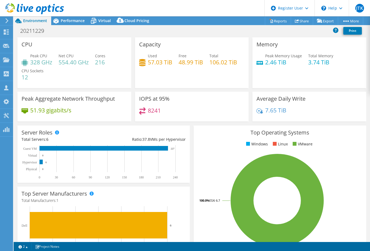
click at [73, 125] on div "Server Roles Physical Servers represent bare metal servers that were targets of…" at bounding box center [104, 153] width 176 height 61
click at [81, 19] on span "Performance" at bounding box center [73, 20] width 24 height 5
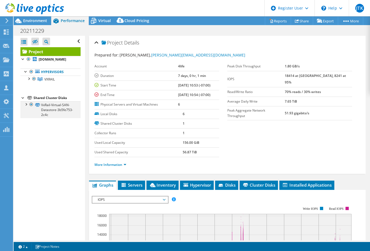
click at [27, 104] on div at bounding box center [25, 103] width 5 height 5
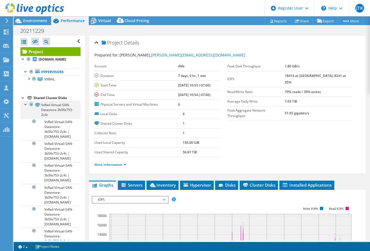
click at [24, 104] on div at bounding box center [25, 103] width 5 height 5
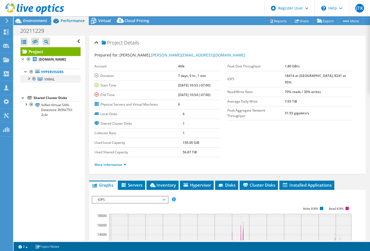
click at [28, 77] on div at bounding box center [28, 78] width 5 height 5
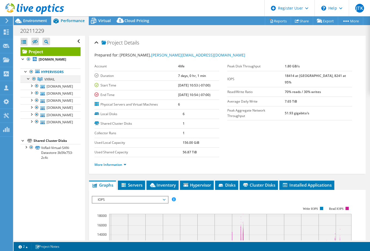
click at [28, 77] on div at bounding box center [28, 78] width 5 height 5
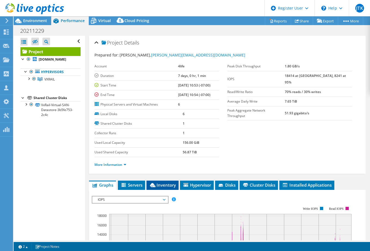
click at [159, 184] on span "Inventory" at bounding box center [162, 184] width 27 height 5
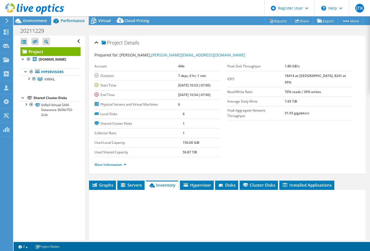
scroll to position [82, 0]
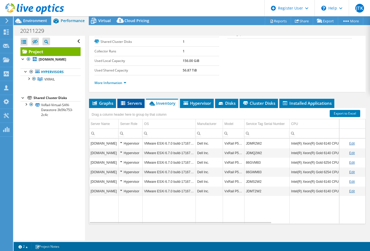
click at [138, 105] on span "Servers" at bounding box center [131, 102] width 22 height 5
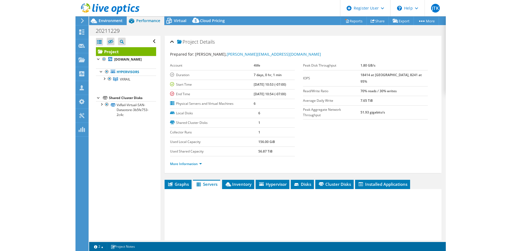
scroll to position [0, 0]
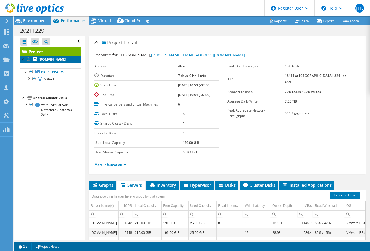
click at [41, 59] on b "[DOMAIN_NAME]" at bounding box center [53, 59] width 28 height 5
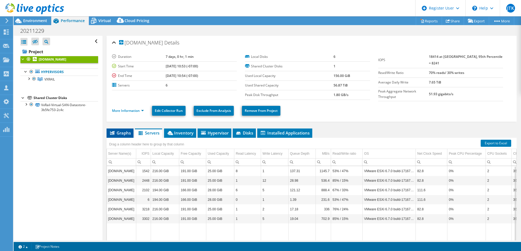
click at [131, 130] on li "Graphs" at bounding box center [120, 132] width 27 height 9
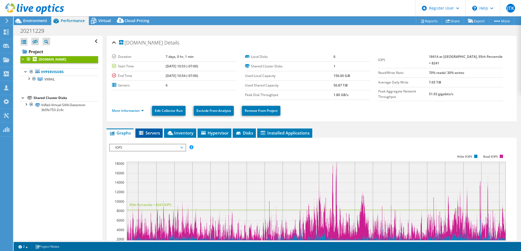
click at [142, 132] on icon at bounding box center [141, 133] width 4 height 4
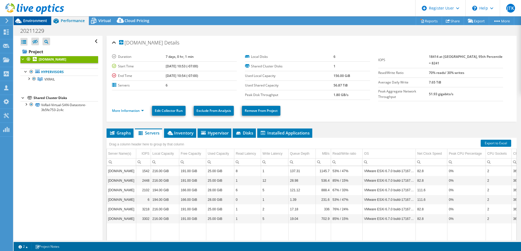
click at [37, 19] on span "Environment" at bounding box center [35, 20] width 24 height 5
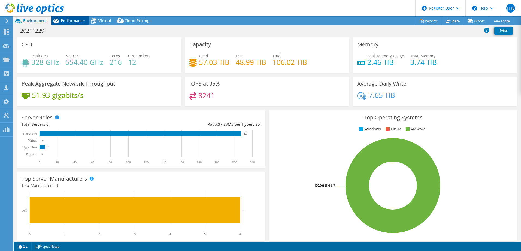
click at [75, 23] on span "Performance" at bounding box center [73, 20] width 24 height 5
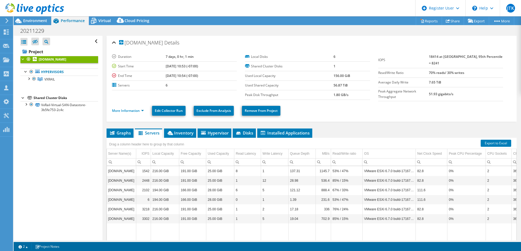
click at [370, 55] on b "18414 at [GEOGRAPHIC_DATA], 95th Percentile = 8241" at bounding box center [466, 59] width 74 height 11
copy b "18414"
click at [36, 21] on span "Environment" at bounding box center [35, 20] width 24 height 5
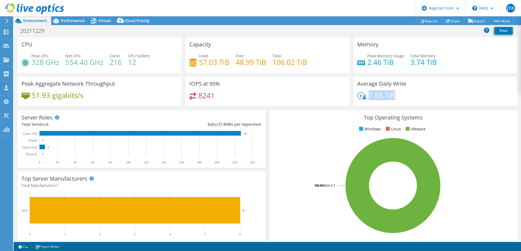
drag, startPoint x: 368, startPoint y: 95, endPoint x: 402, endPoint y: 95, distance: 34.6
click at [370, 95] on div "7.65 TiB" at bounding box center [435, 97] width 156 height 11
copy h4 "7.65 TiB"
click at [368, 61] on h4 "2.46 TiB" at bounding box center [385, 62] width 37 height 6
drag, startPoint x: 365, startPoint y: 62, endPoint x: 394, endPoint y: 59, distance: 29.4
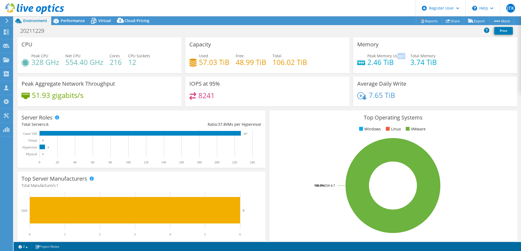
click at [370, 59] on div "Peak Memory Usage 2.46 TiB" at bounding box center [385, 59] width 37 height 12
click at [370, 63] on h4 "2.46 TiB" at bounding box center [385, 62] width 37 height 6
drag, startPoint x: 367, startPoint y: 62, endPoint x: 388, endPoint y: 62, distance: 20.7
click at [370, 61] on h4 "2.46 TiB" at bounding box center [385, 62] width 37 height 6
drag, startPoint x: 388, startPoint y: 62, endPoint x: 366, endPoint y: 64, distance: 22.0
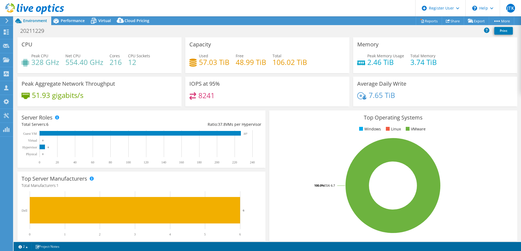
click at [367, 64] on h4 "2.46 TiB" at bounding box center [385, 62] width 37 height 6
drag, startPoint x: 366, startPoint y: 63, endPoint x: 391, endPoint y: 61, distance: 25.4
click at [370, 61] on h4 "2.46 TiB" at bounding box center [385, 62] width 37 height 6
copy h4 "2.46 TiB"
drag, startPoint x: 198, startPoint y: 57, endPoint x: 228, endPoint y: 65, distance: 31.5
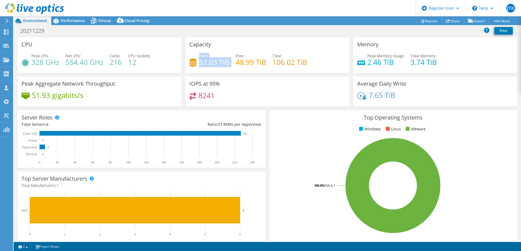
click at [228, 65] on div "Used 57.03 TiB Free 48.99 TiB Total 106.02 TiB" at bounding box center [267, 62] width 156 height 18
copy div "Used 57.03 TiB"
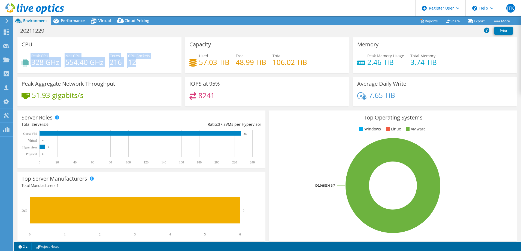
drag, startPoint x: 31, startPoint y: 56, endPoint x: 146, endPoint y: 63, distance: 115.5
click at [146, 63] on div "Peak CPU 328 GHz Net CPU 554.40 GHz Cores 216 CPU Sockets 12" at bounding box center [100, 62] width 156 height 18
copy div "Peak CPU 328 GHz Net CPU 554.40 GHz Cores 216 CPU Sockets 12"
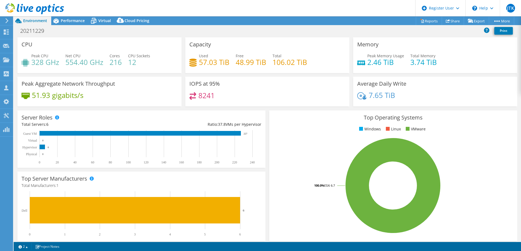
click at [75, 35] on div "20211229 Print" at bounding box center [268, 31] width 508 height 10
click at [68, 22] on span "Performance" at bounding box center [73, 20] width 24 height 5
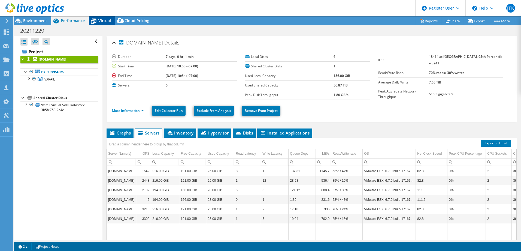
click at [108, 23] on div "Virtual" at bounding box center [102, 20] width 26 height 9
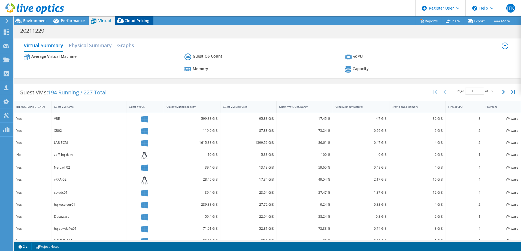
click at [123, 20] on icon at bounding box center [120, 21] width 11 height 11
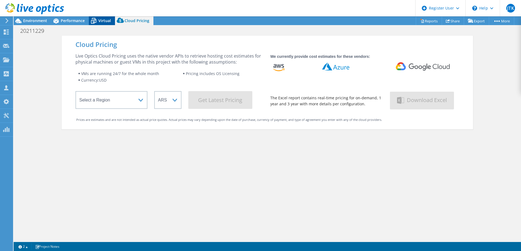
click at [111, 22] on div "Virtual" at bounding box center [102, 20] width 26 height 9
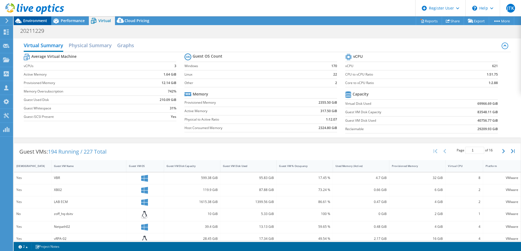
click at [33, 21] on span "Environment" at bounding box center [35, 20] width 24 height 5
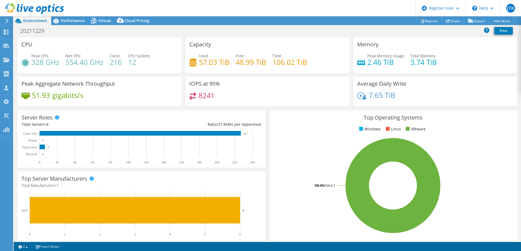
click at [40, 62] on h4 "328 GHz" at bounding box center [45, 62] width 28 height 6
drag, startPoint x: 40, startPoint y: 62, endPoint x: 103, endPoint y: 60, distance: 63.3
click at [103, 60] on h4 "554.40 GHz" at bounding box center [84, 62] width 38 height 6
drag, startPoint x: 31, startPoint y: 63, endPoint x: 45, endPoint y: 63, distance: 13.6
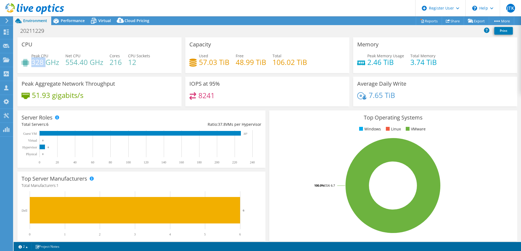
click at [45, 63] on h4 "328 GHz" at bounding box center [45, 62] width 28 height 6
drag, startPoint x: 45, startPoint y: 63, endPoint x: 41, endPoint y: 64, distance: 3.9
click at [41, 64] on h4 "328 GHz" at bounding box center [45, 62] width 28 height 6
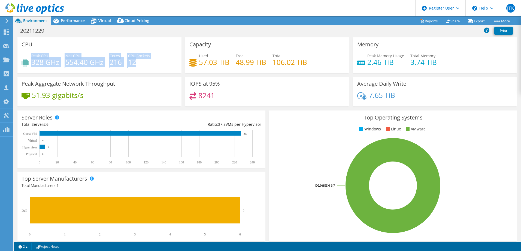
drag, startPoint x: 32, startPoint y: 55, endPoint x: 154, endPoint y: 57, distance: 122.7
click at [154, 57] on div "Peak CPU 328 GHz Net CPU 554.40 GHz Cores 216 CPU Sockets 12" at bounding box center [100, 62] width 156 height 18
copy div "Peak CPU 328 GHz Net CPU 554.40 GHz Cores 216 CPU Sockets 12"
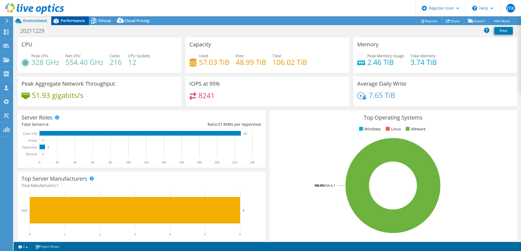
click at [78, 20] on span "Performance" at bounding box center [73, 20] width 24 height 5
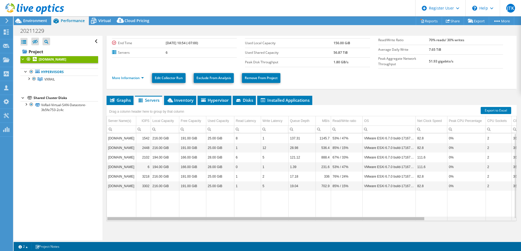
drag, startPoint x: 214, startPoint y: 218, endPoint x: 123, endPoint y: 216, distance: 91.1
click at [123, 216] on body "JTK Dell User [PERSON_NAME] Kok [EMAIL_ADDRESS][DOMAIN_NAME] Dell My Profile Lo…" at bounding box center [260, 125] width 521 height 251
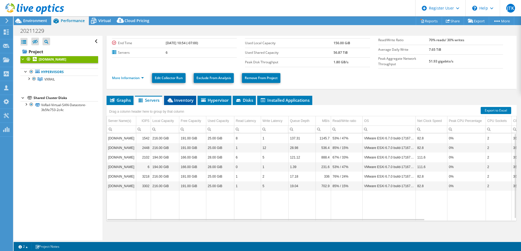
click at [175, 100] on span "Inventory" at bounding box center [180, 99] width 27 height 5
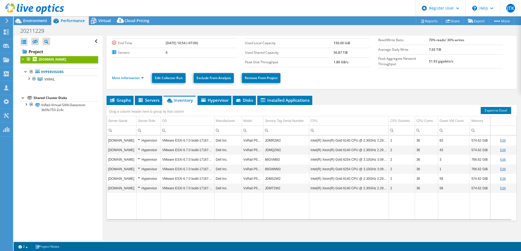
click at [29, 17] on div at bounding box center [32, 9] width 64 height 18
click at [28, 20] on span "Environment" at bounding box center [35, 20] width 24 height 5
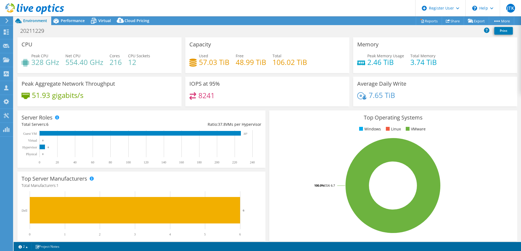
click at [38, 61] on h4 "328 GHz" at bounding box center [45, 62] width 28 height 6
copy h4 "328"
